Goal: Transaction & Acquisition: Purchase product/service

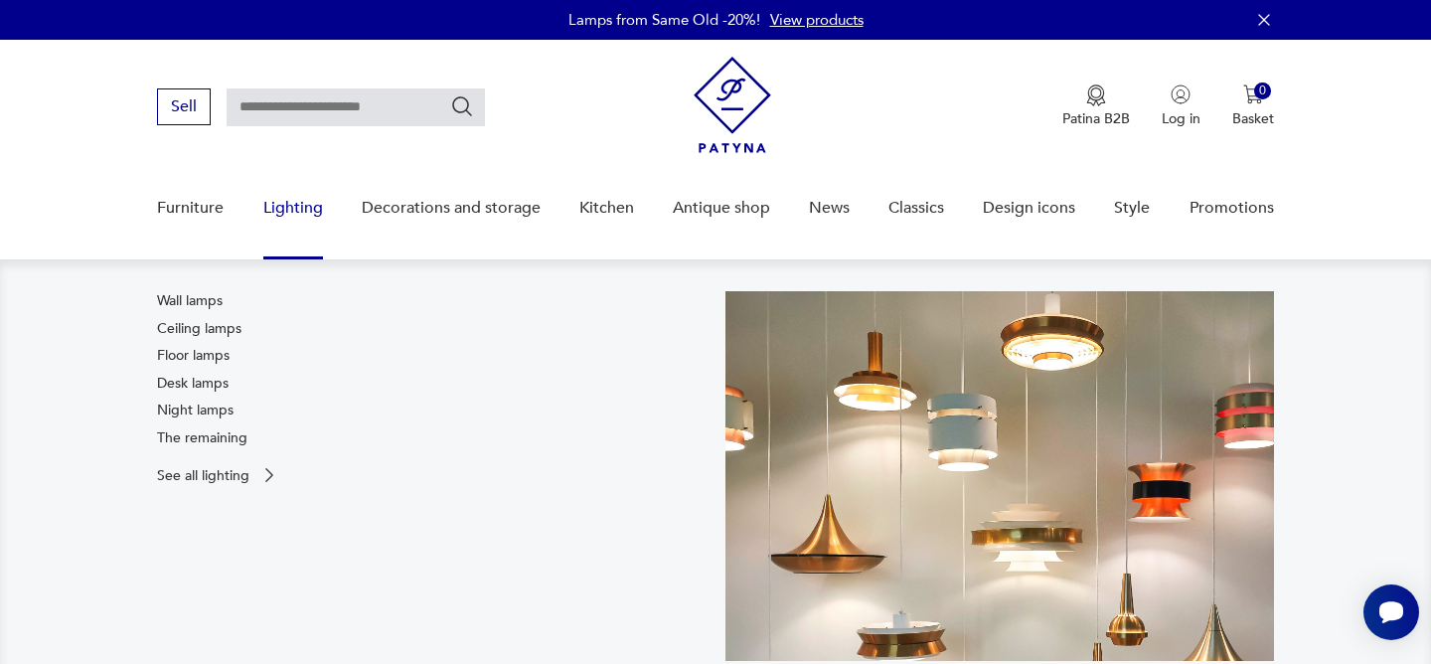
click at [289, 205] on font "Lighting" at bounding box center [293, 208] width 60 height 22
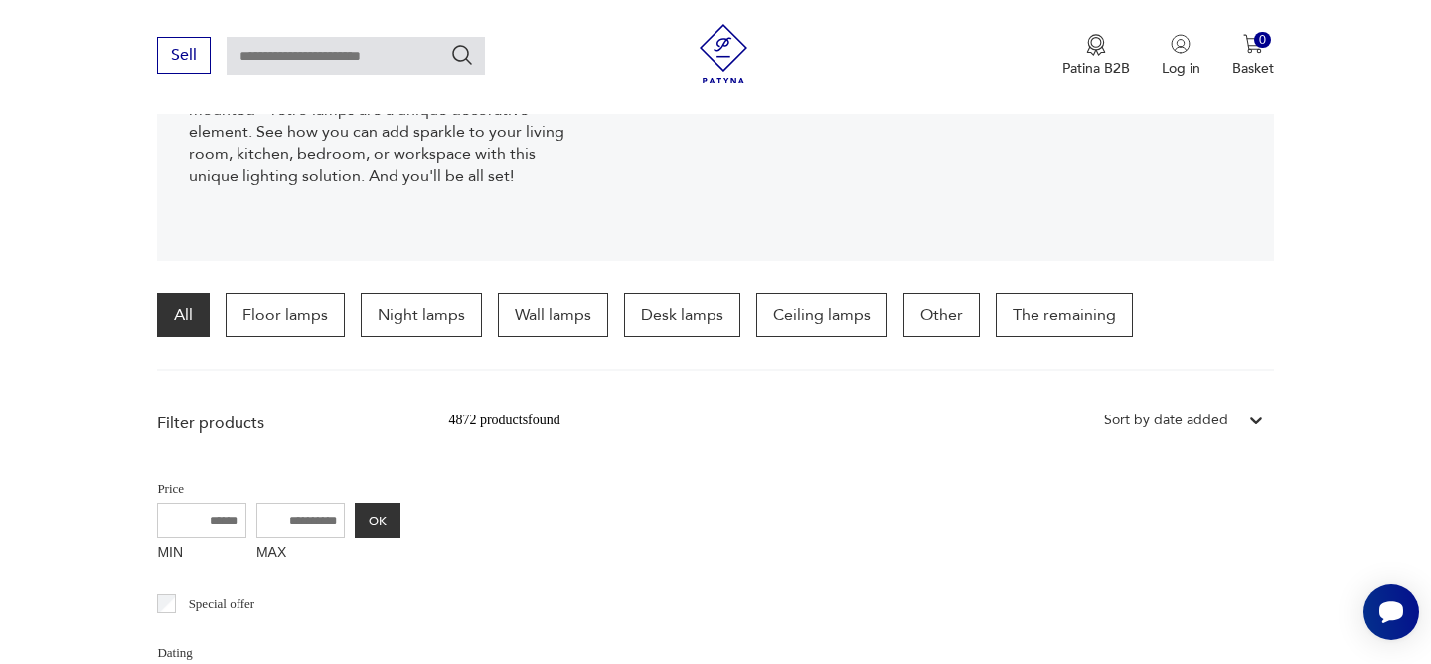
scroll to position [372, 0]
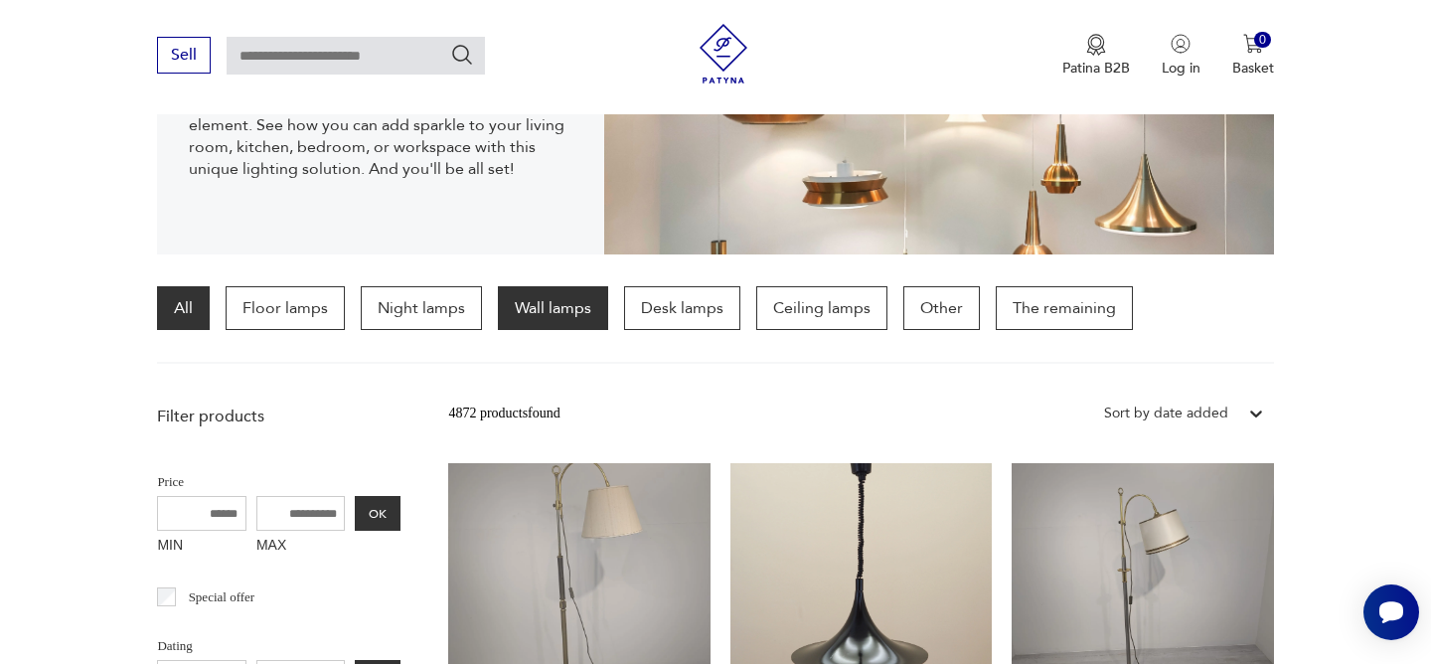
click at [559, 313] on font "Wall lamps" at bounding box center [553, 308] width 77 height 22
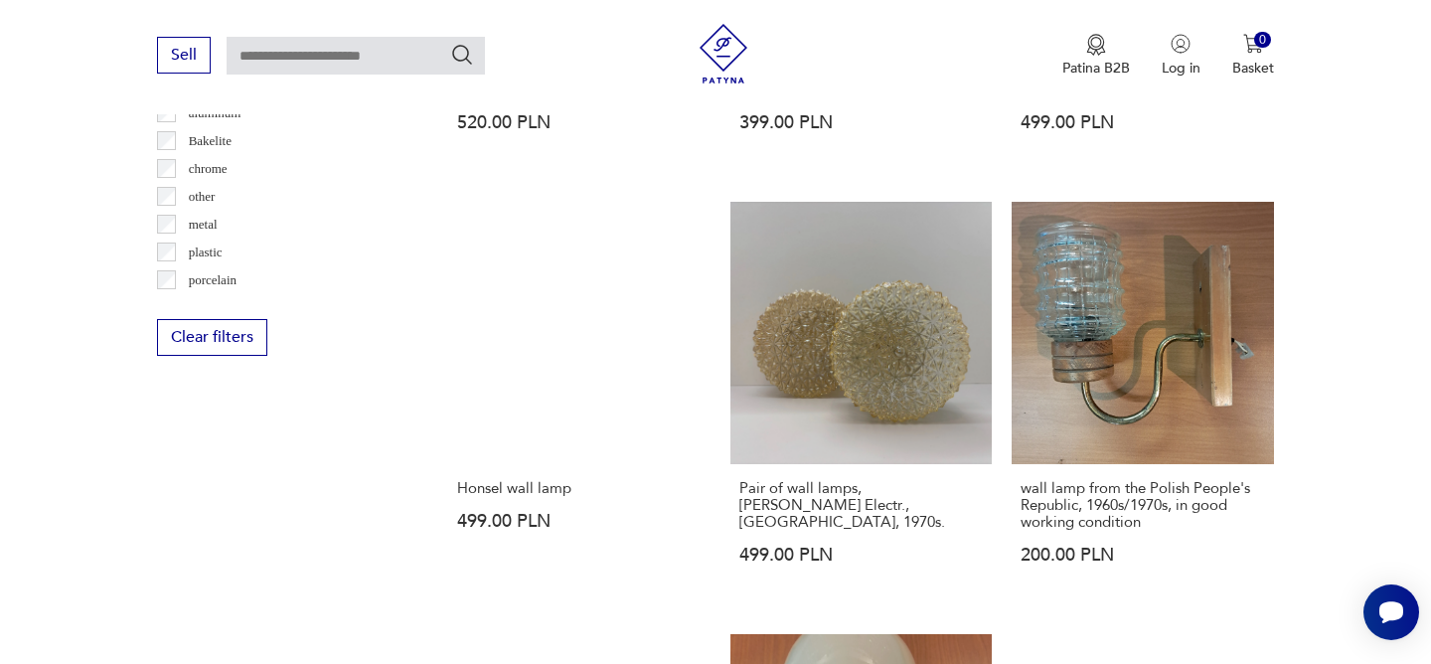
scroll to position [1912, 0]
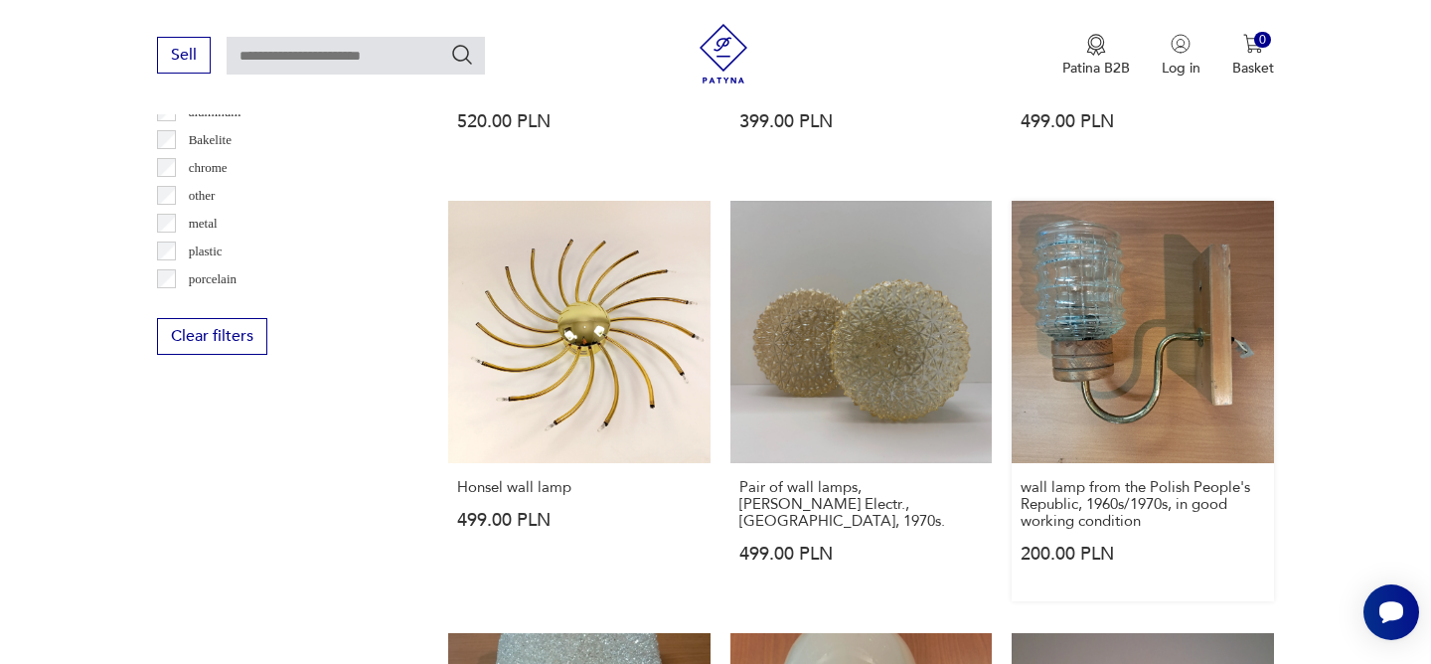
click at [1118, 369] on link "wall lamp from the Polish People's Republic, 1960s/1970s, in good working condi…" at bounding box center [1141, 400] width 261 height 399
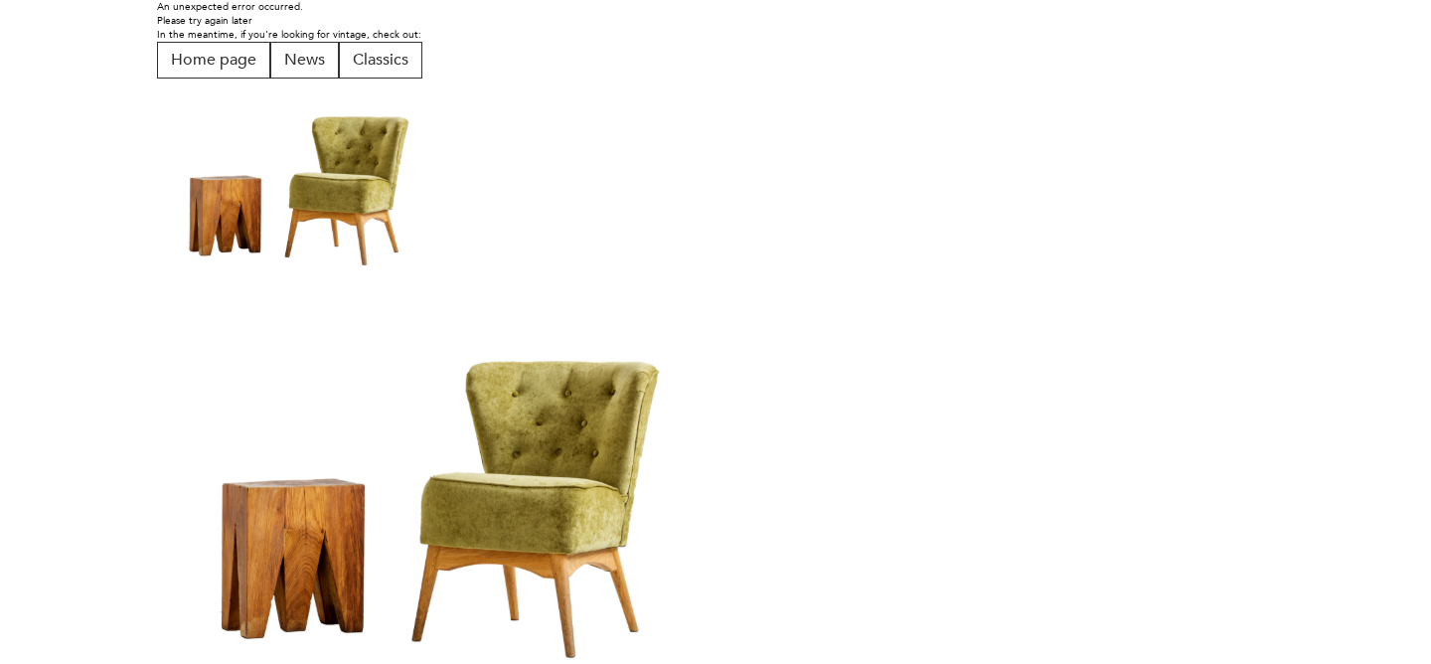
scroll to position [28, 0]
